Goal: Navigation & Orientation: Find specific page/section

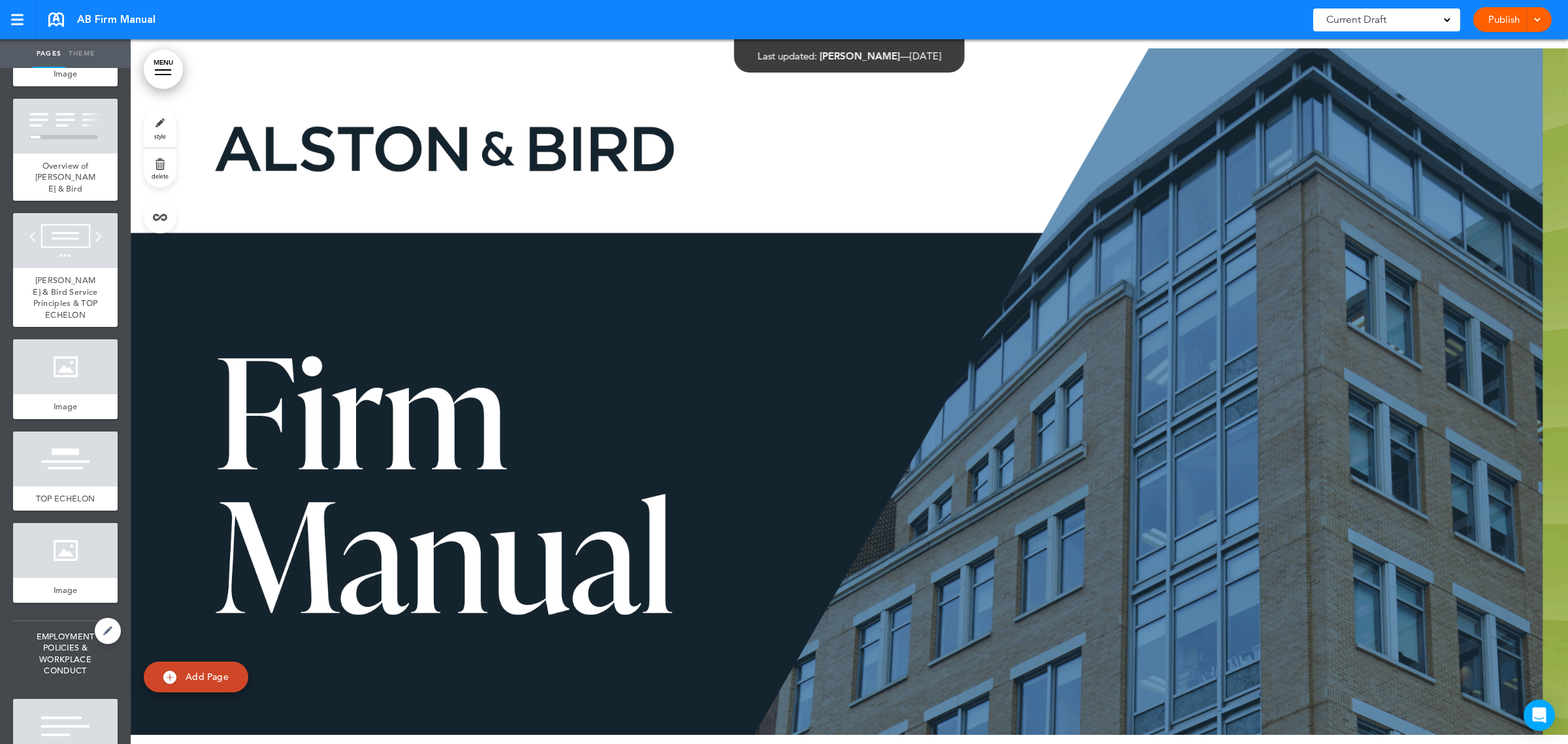
scroll to position [899, 0]
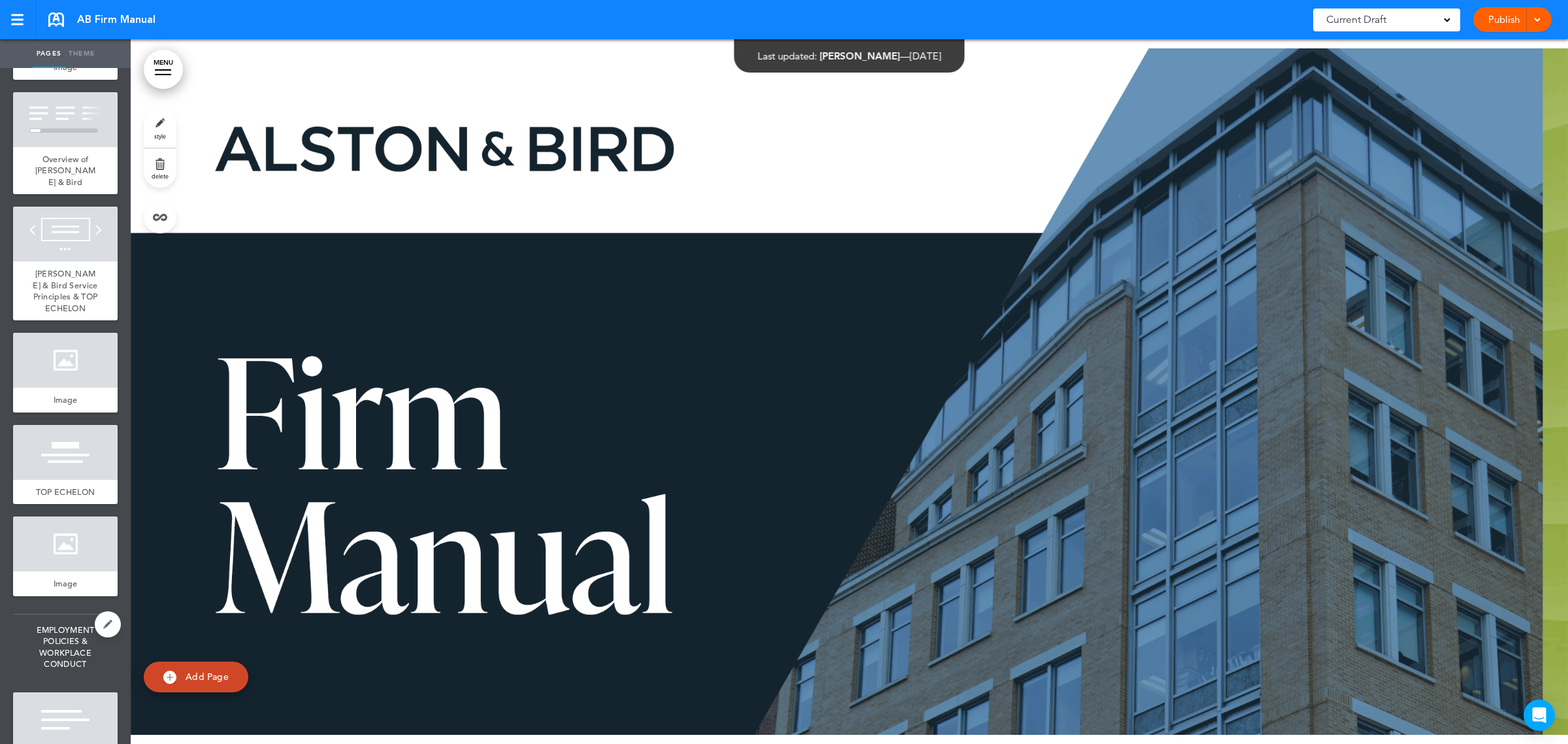
click at [41, 633] on span "EMPLOYMENT POLICIES & WORKPLACE CONDUCT" at bounding box center [65, 647] width 104 height 65
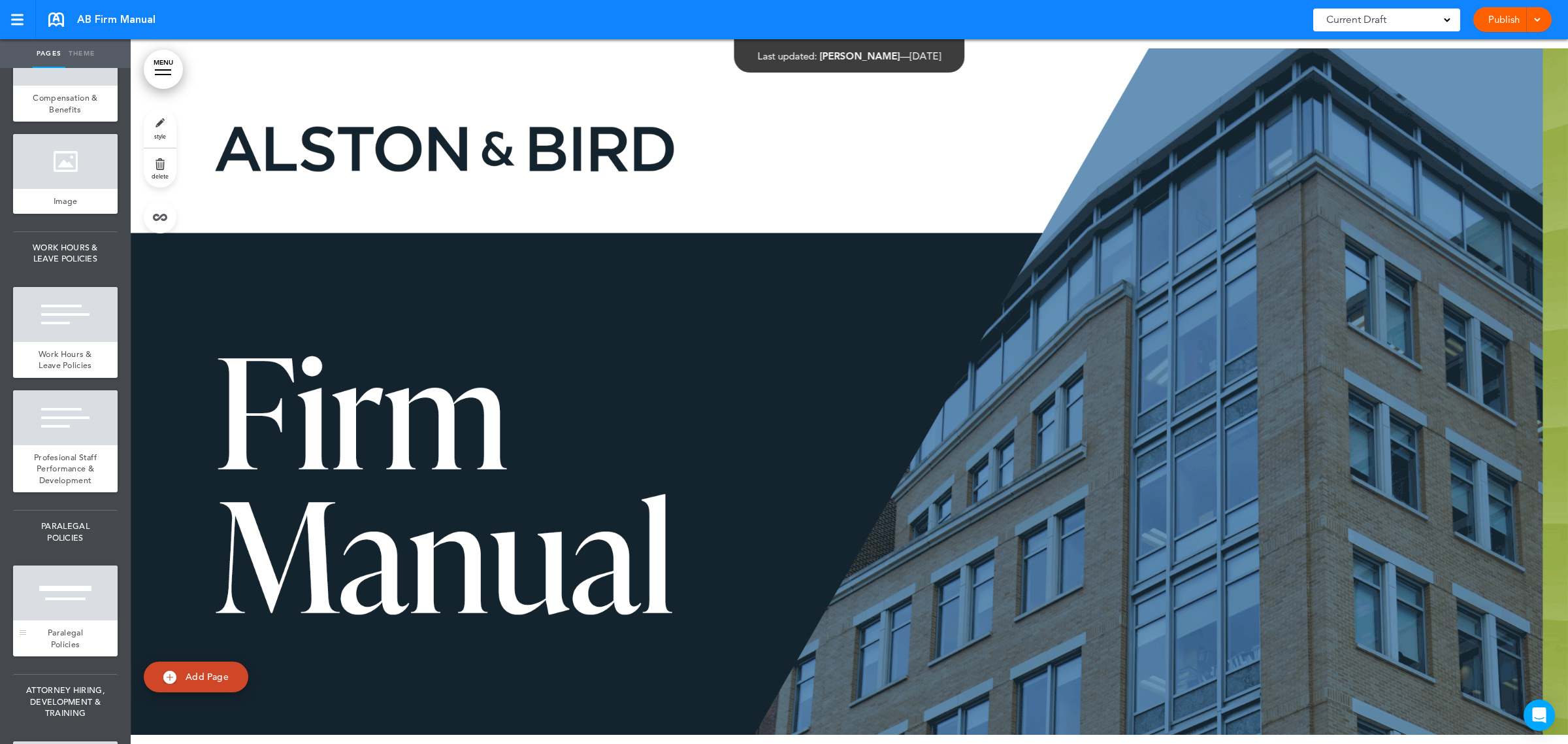
scroll to position [1879, 0]
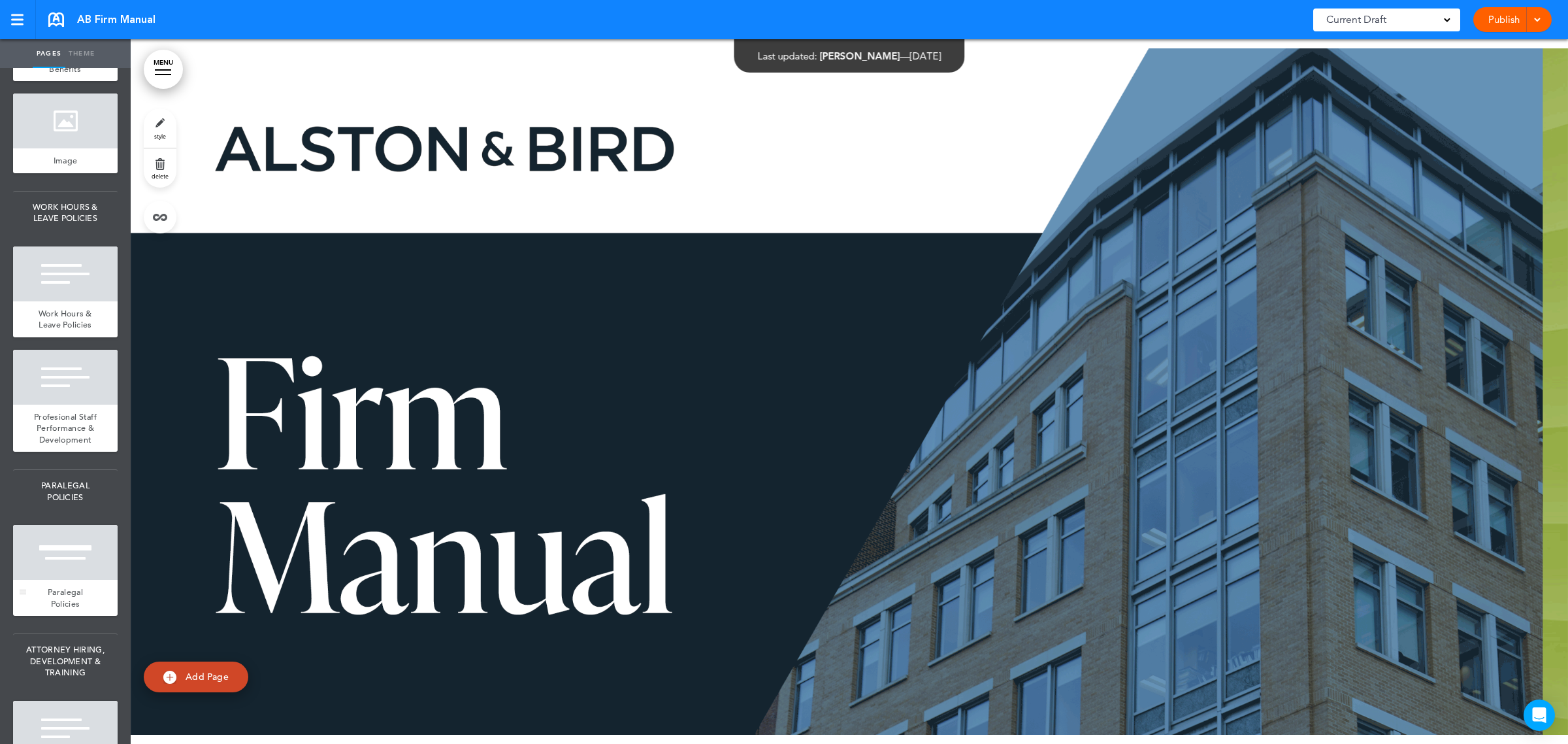
click at [61, 580] on div at bounding box center [65, 552] width 104 height 55
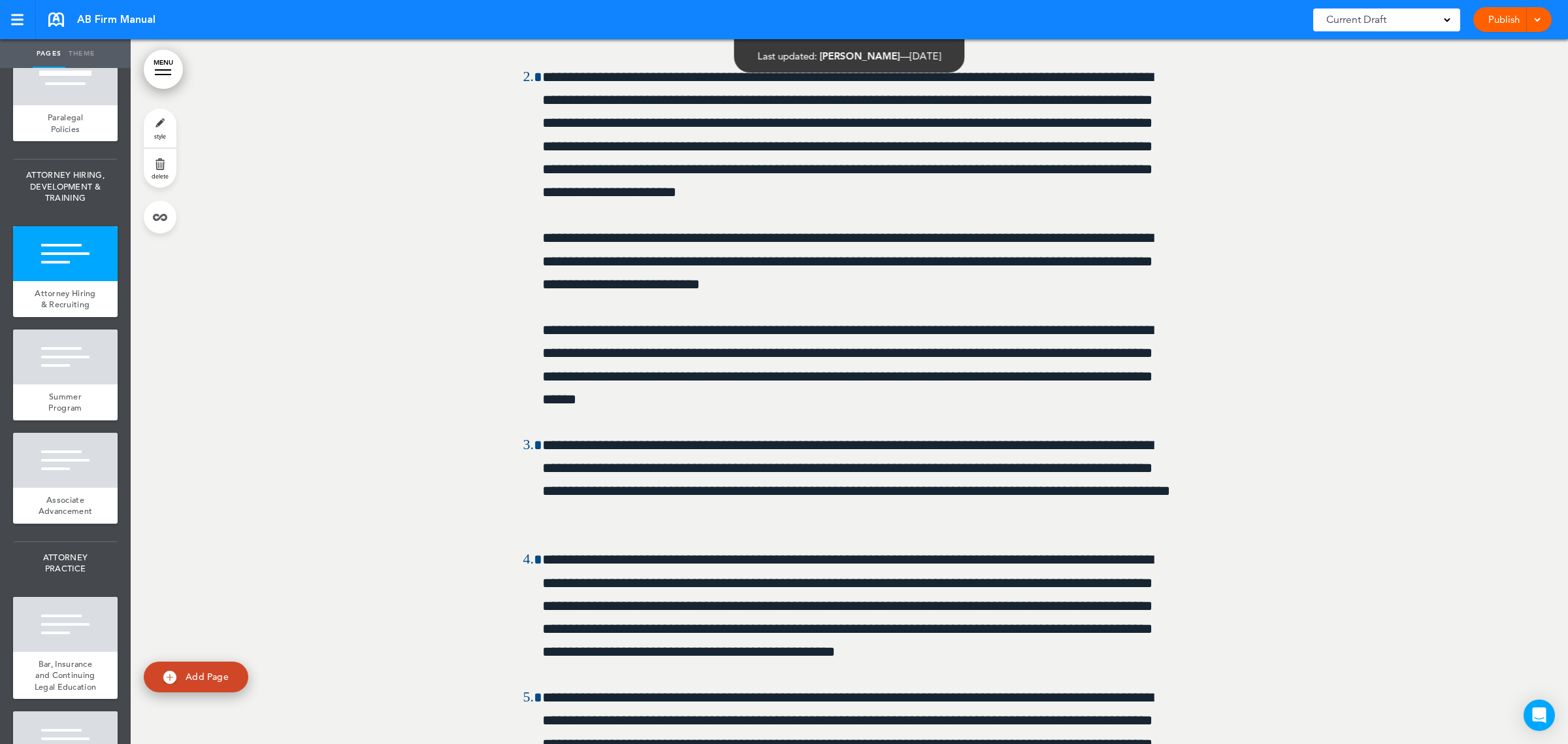
scroll to position [2370, 0]
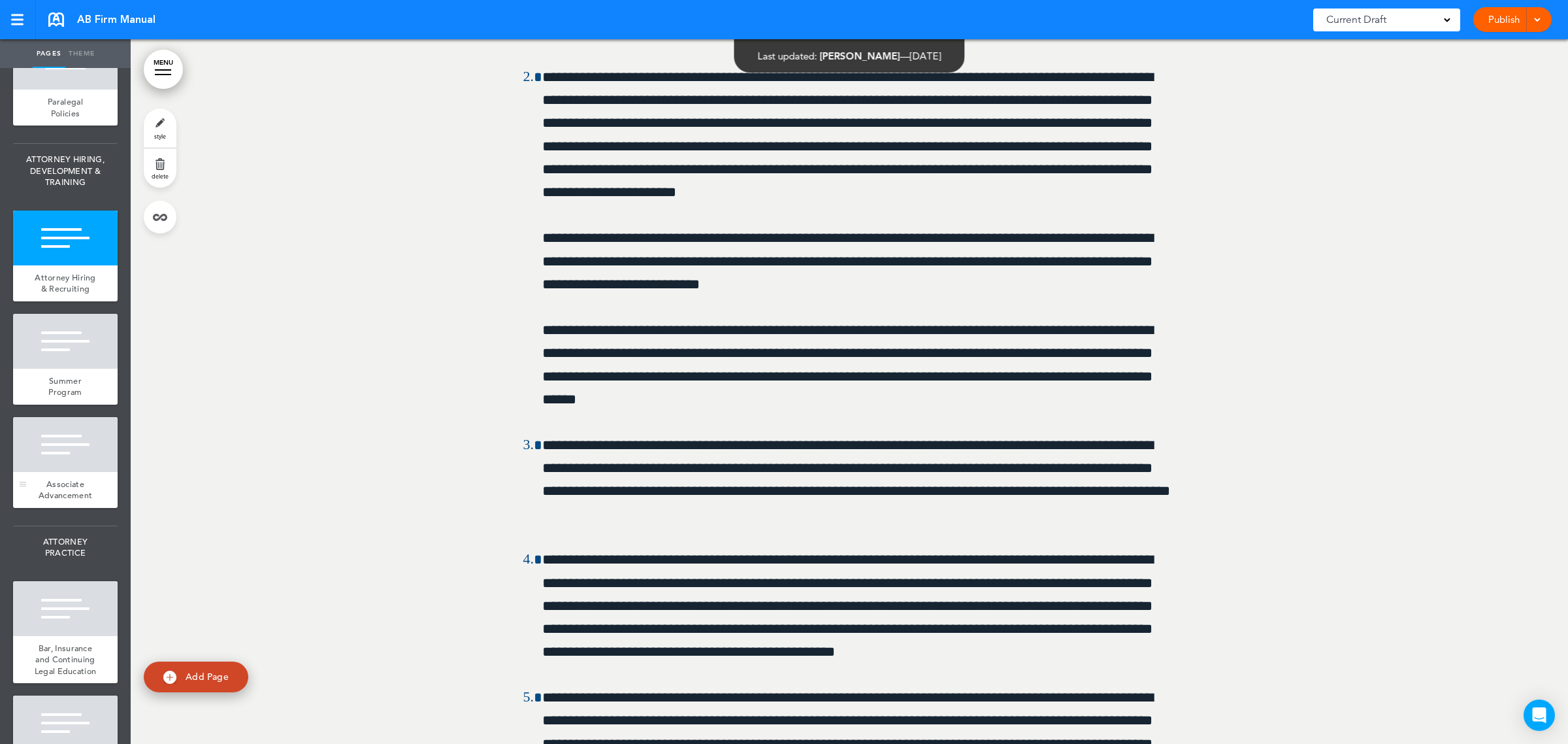
click at [62, 501] on span "Associate Advancement" at bounding box center [65, 490] width 53 height 23
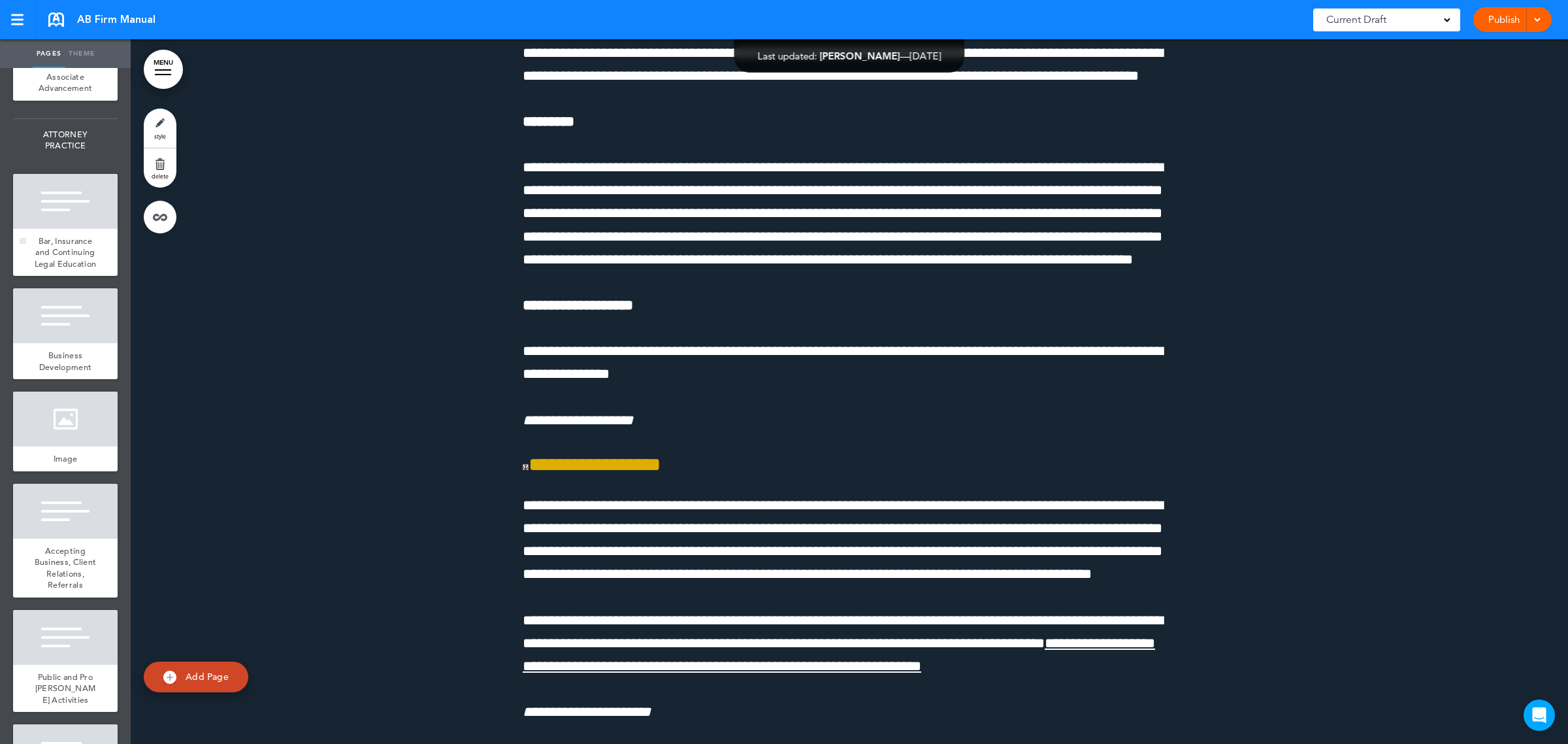
scroll to position [2778, 0]
click at [66, 228] on div at bounding box center [65, 200] width 104 height 55
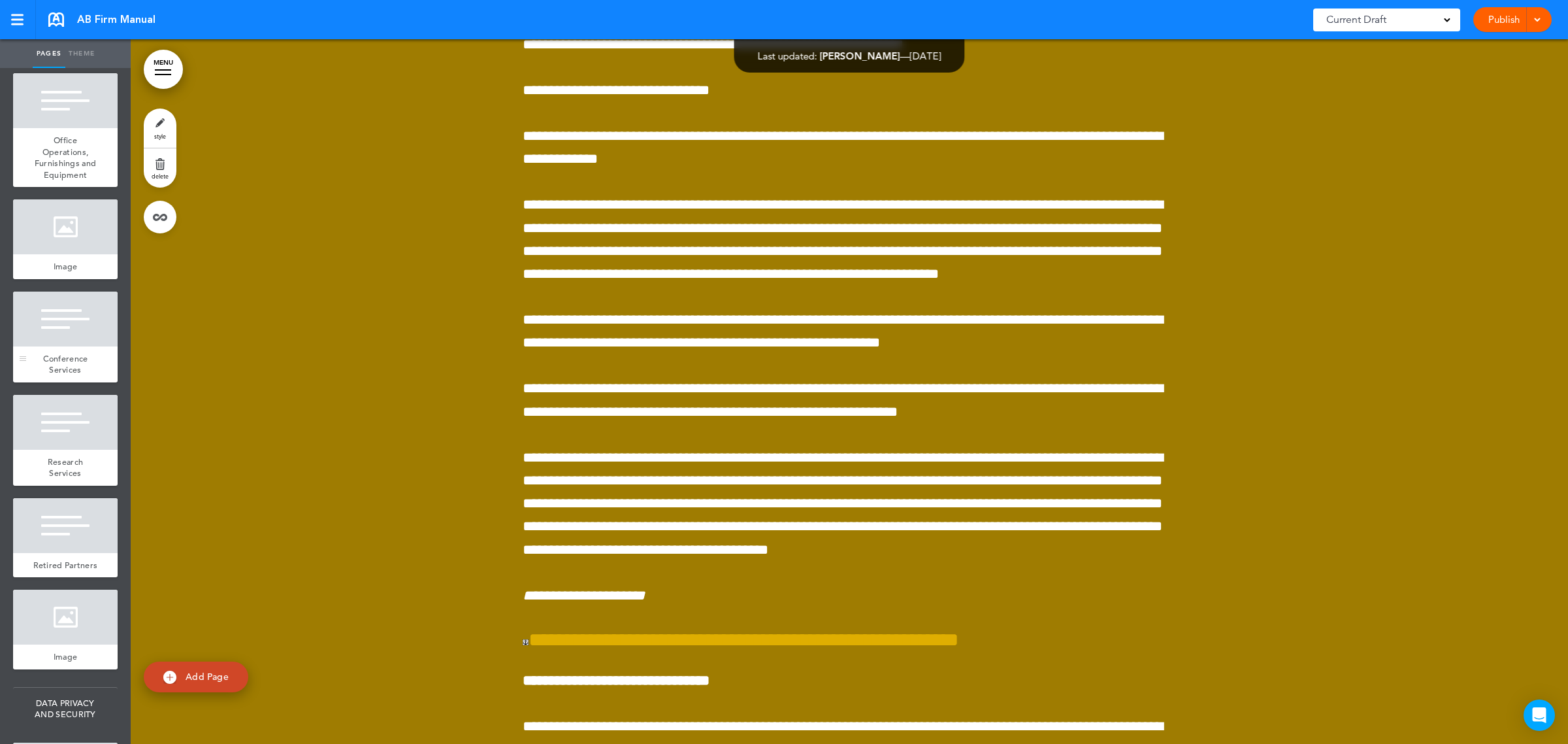
scroll to position [4657, 0]
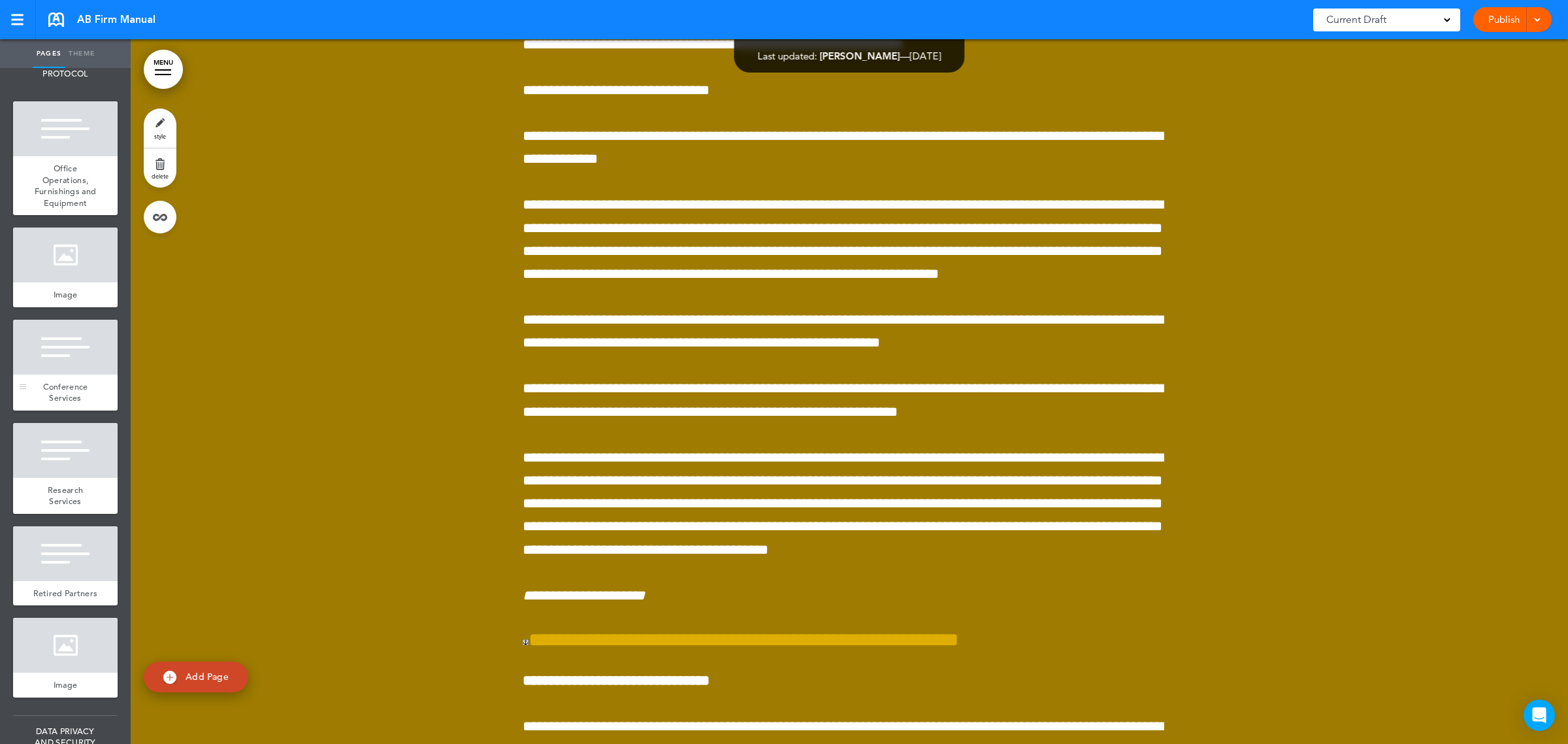
click at [53, 410] on div "Conference Services" at bounding box center [65, 392] width 104 height 36
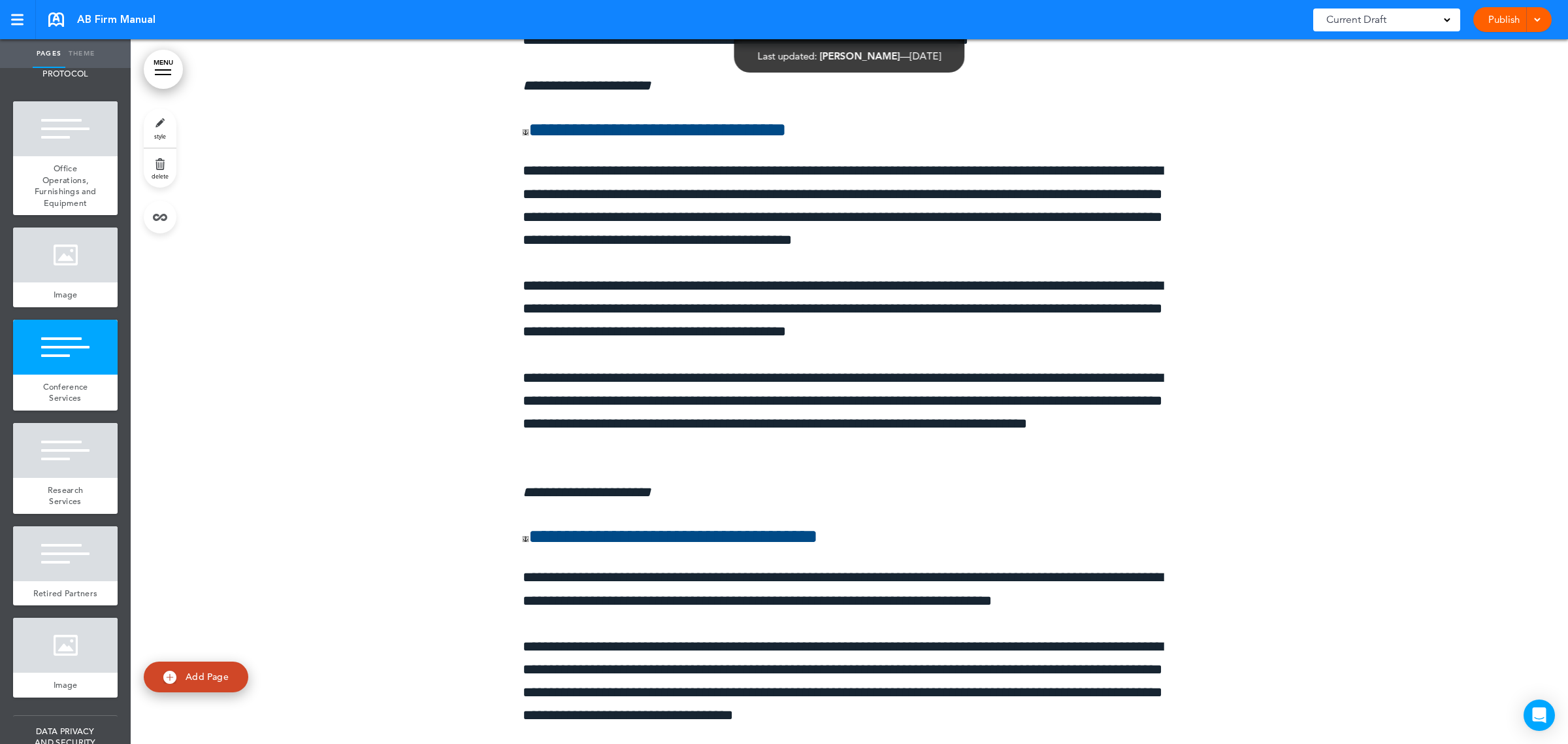
scroll to position [327333, 0]
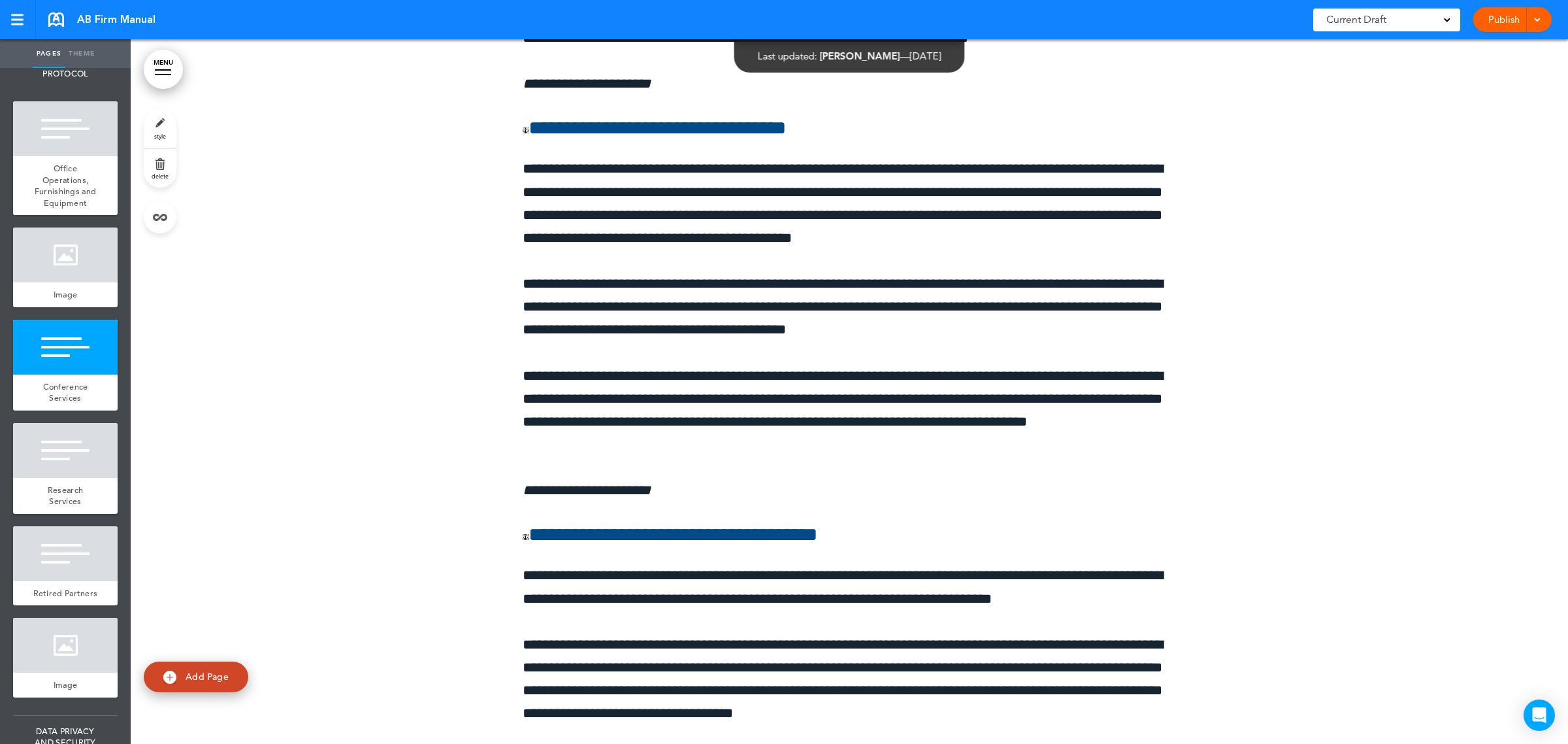
click at [58, 90] on span "HEALTH & SAFETY AND OFFICE PROTOCOL" at bounding box center [65, 62] width 104 height 54
click at [59, 156] on div at bounding box center [65, 129] width 104 height 55
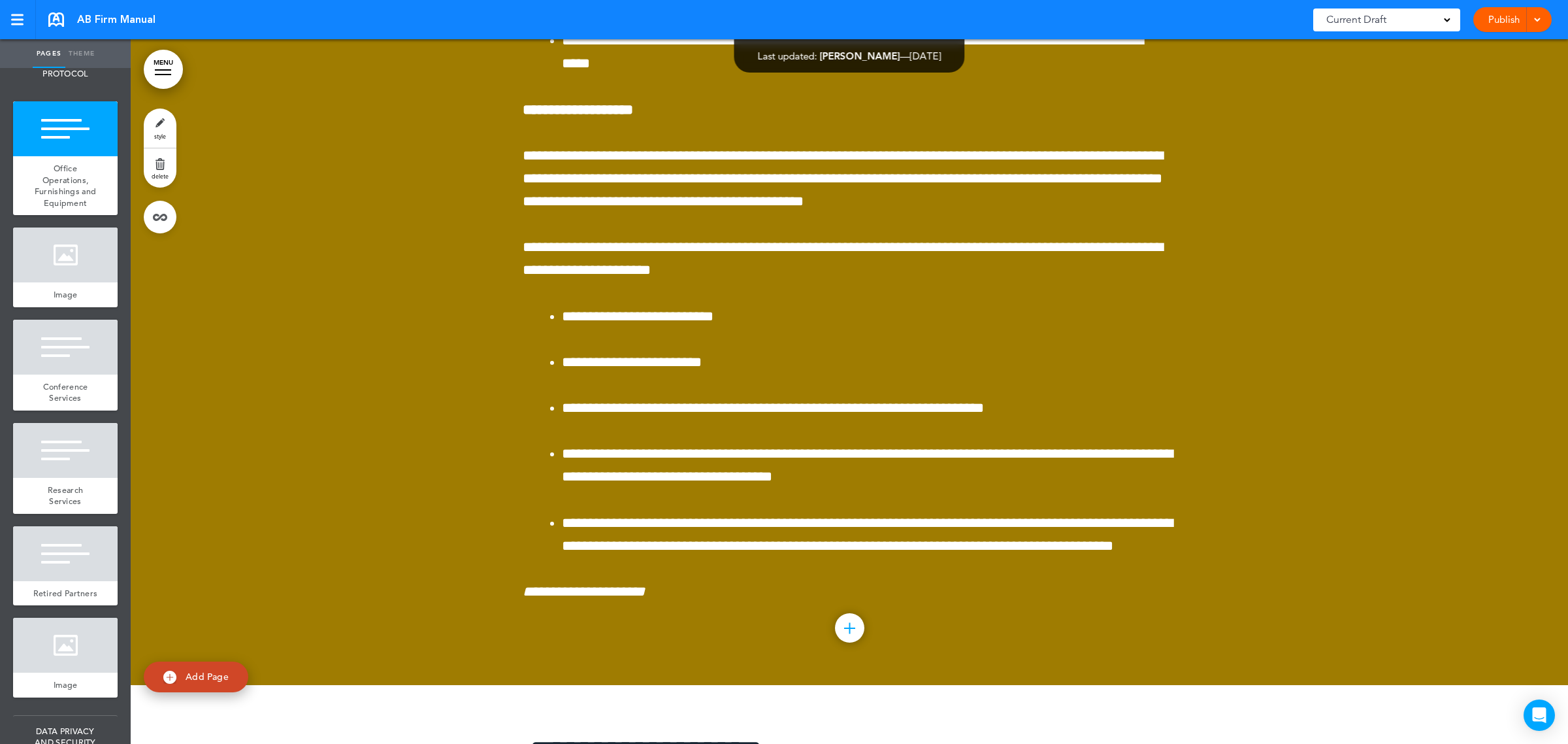
scroll to position [325870, 0]
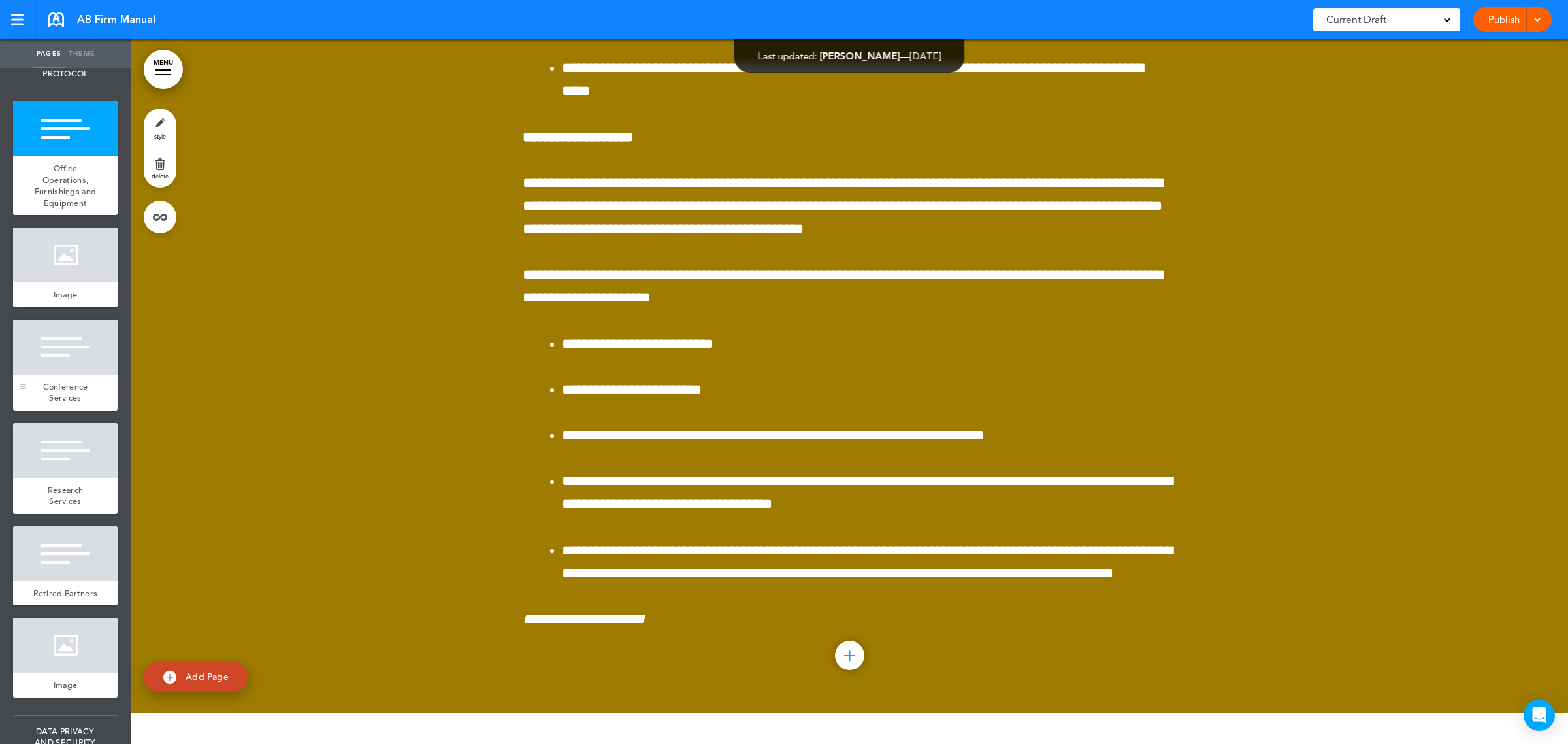
click at [46, 404] on span "Conference Services" at bounding box center [65, 392] width 45 height 23
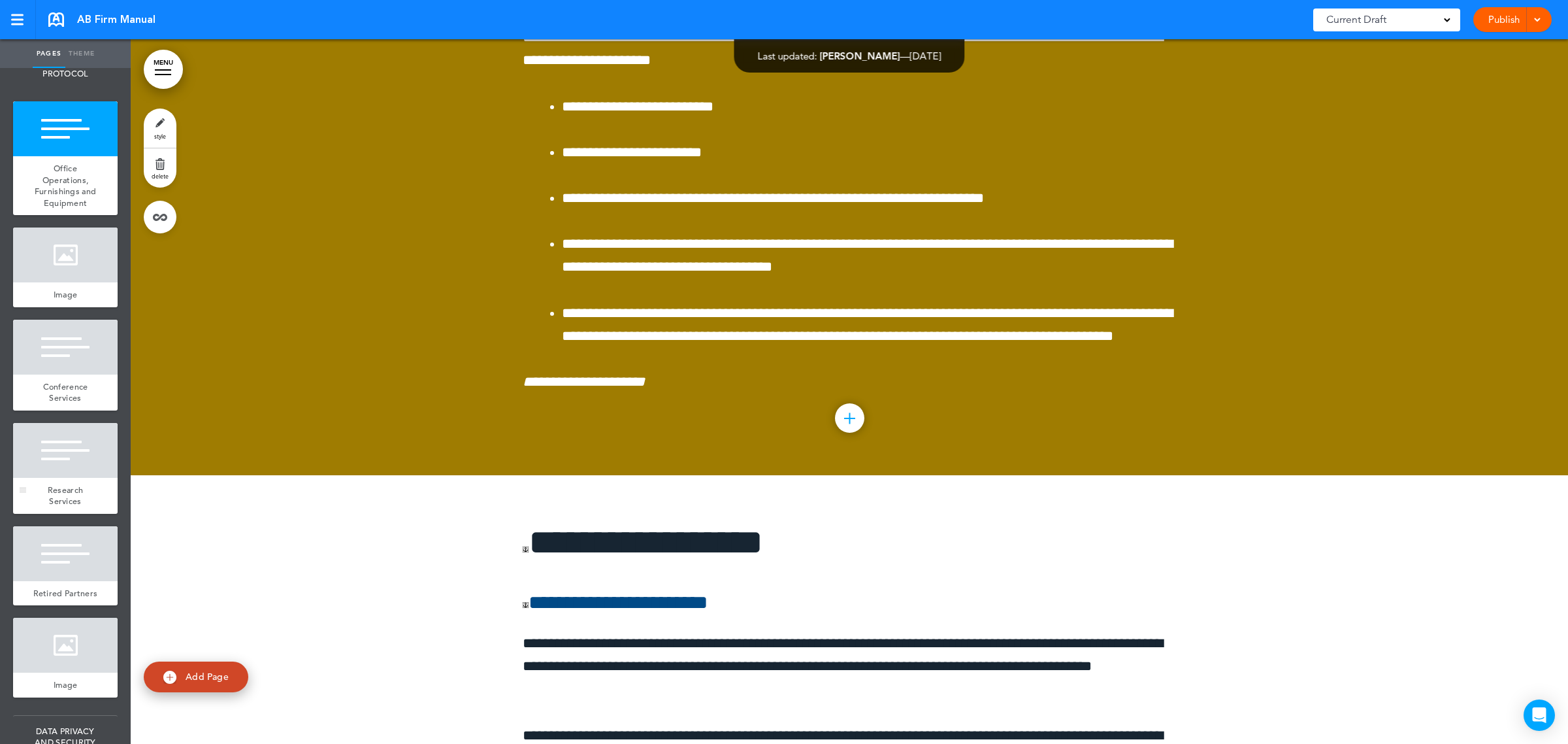
scroll to position [4740, 0]
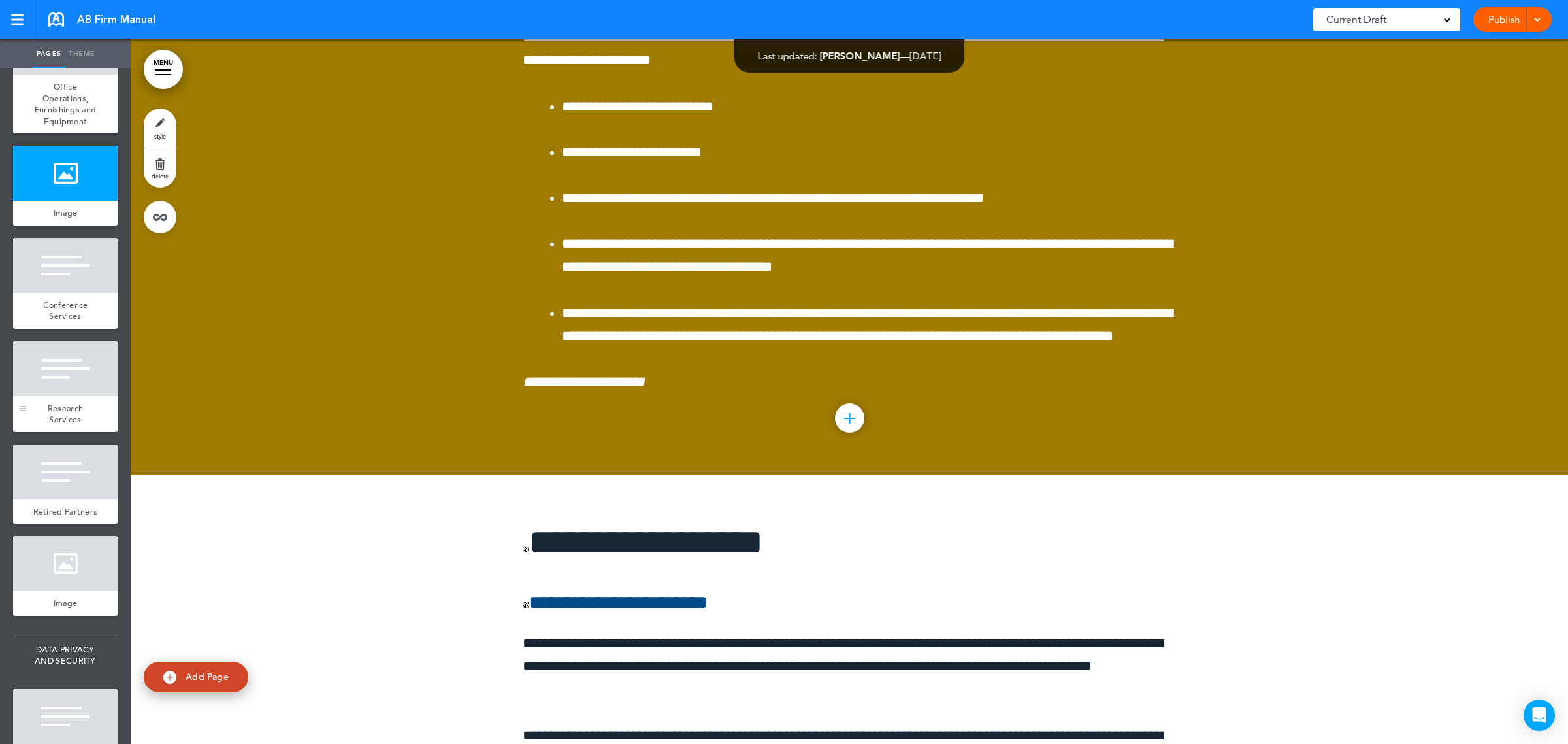
click at [57, 426] on span "Research Services" at bounding box center [65, 414] width 35 height 23
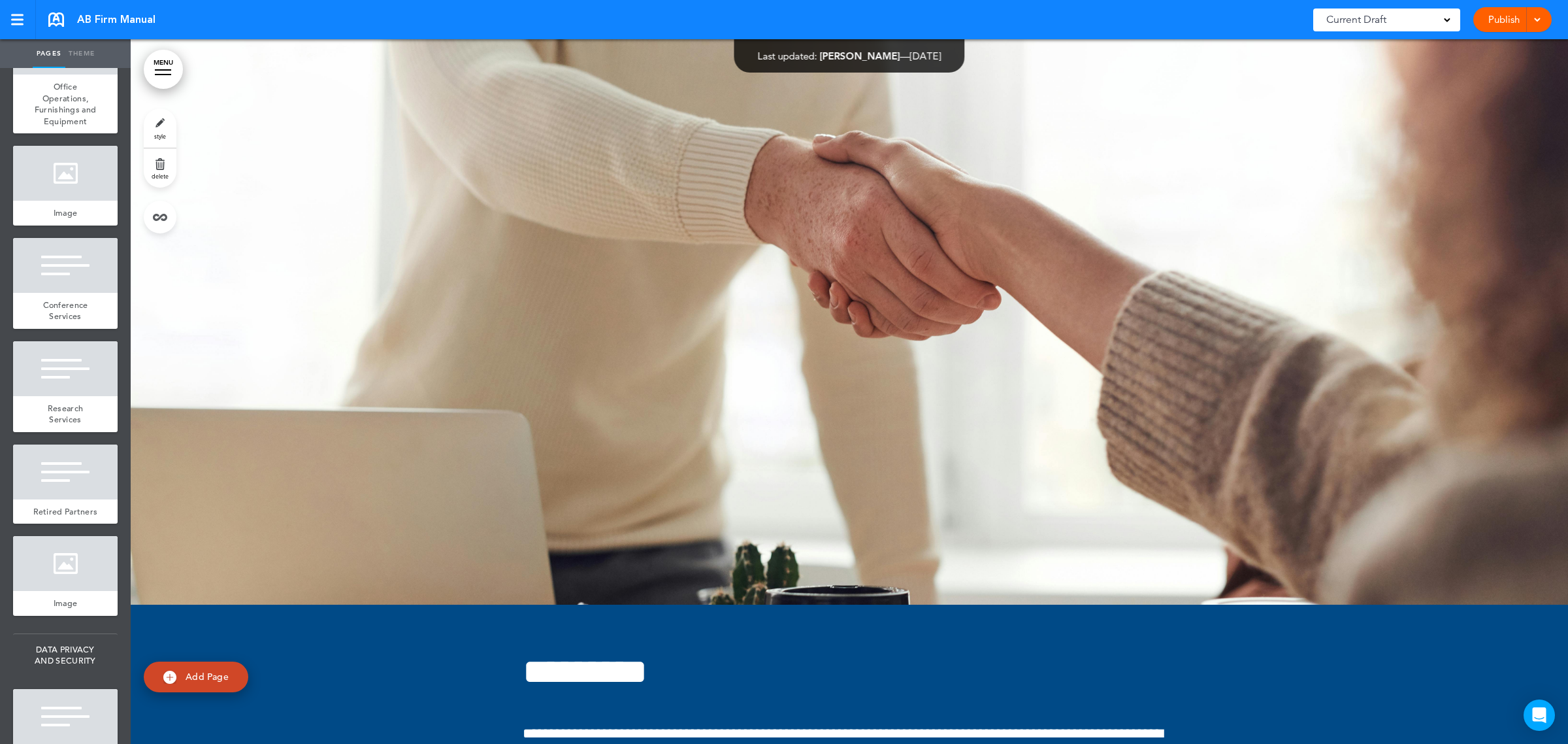
scroll to position [344448, 0]
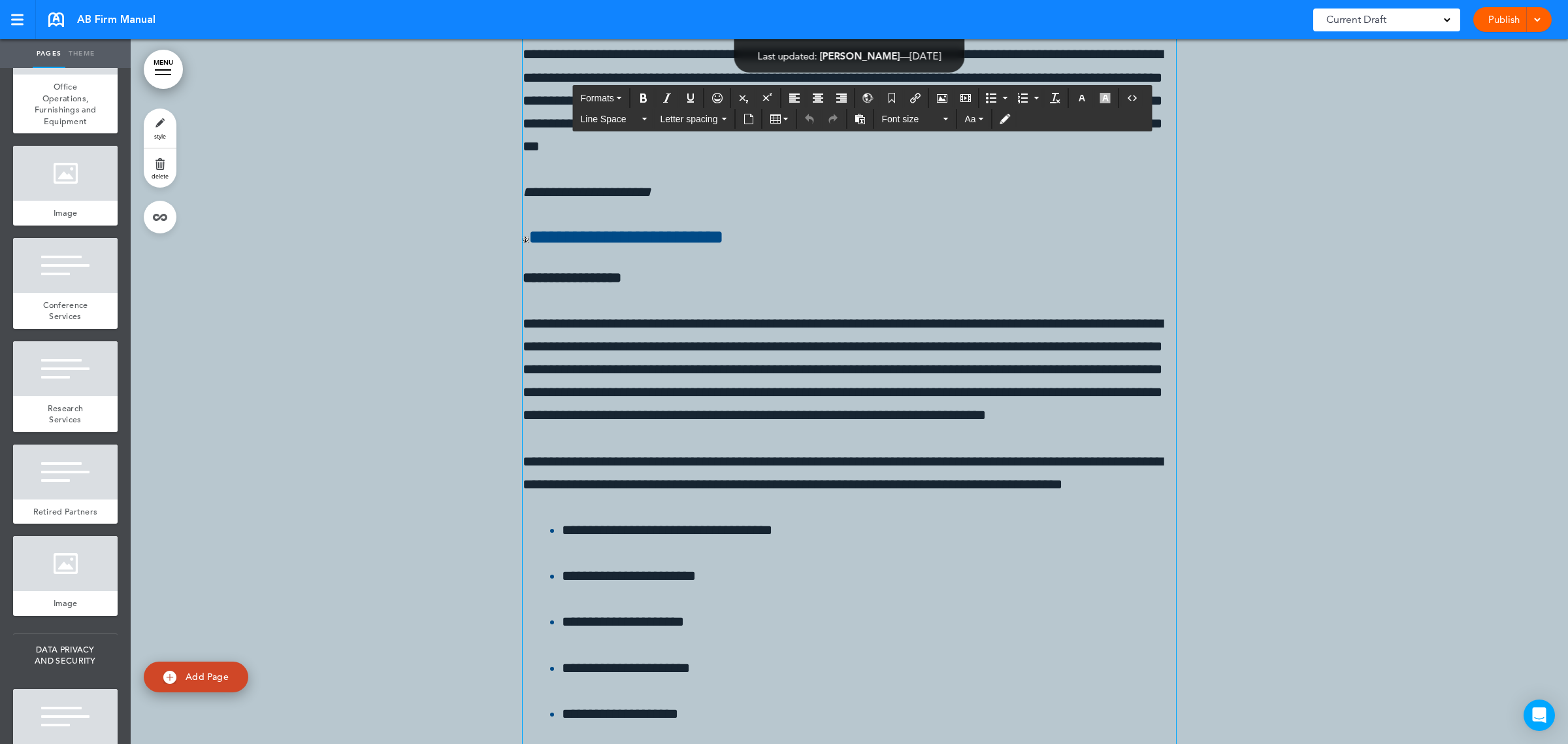
scroll to position [343468, 0]
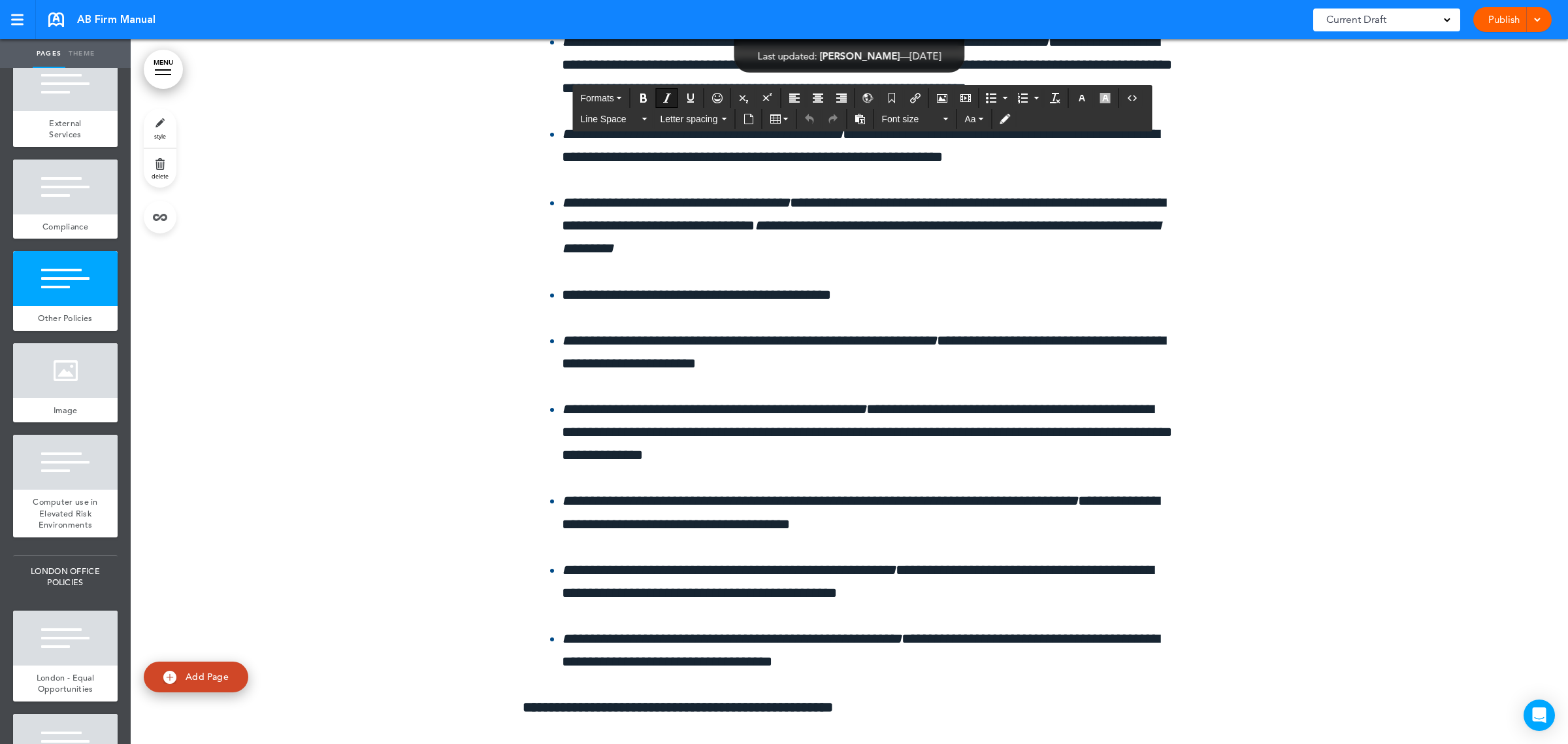
scroll to position [388001, 0]
